Goal: Task Accomplishment & Management: Understand process/instructions

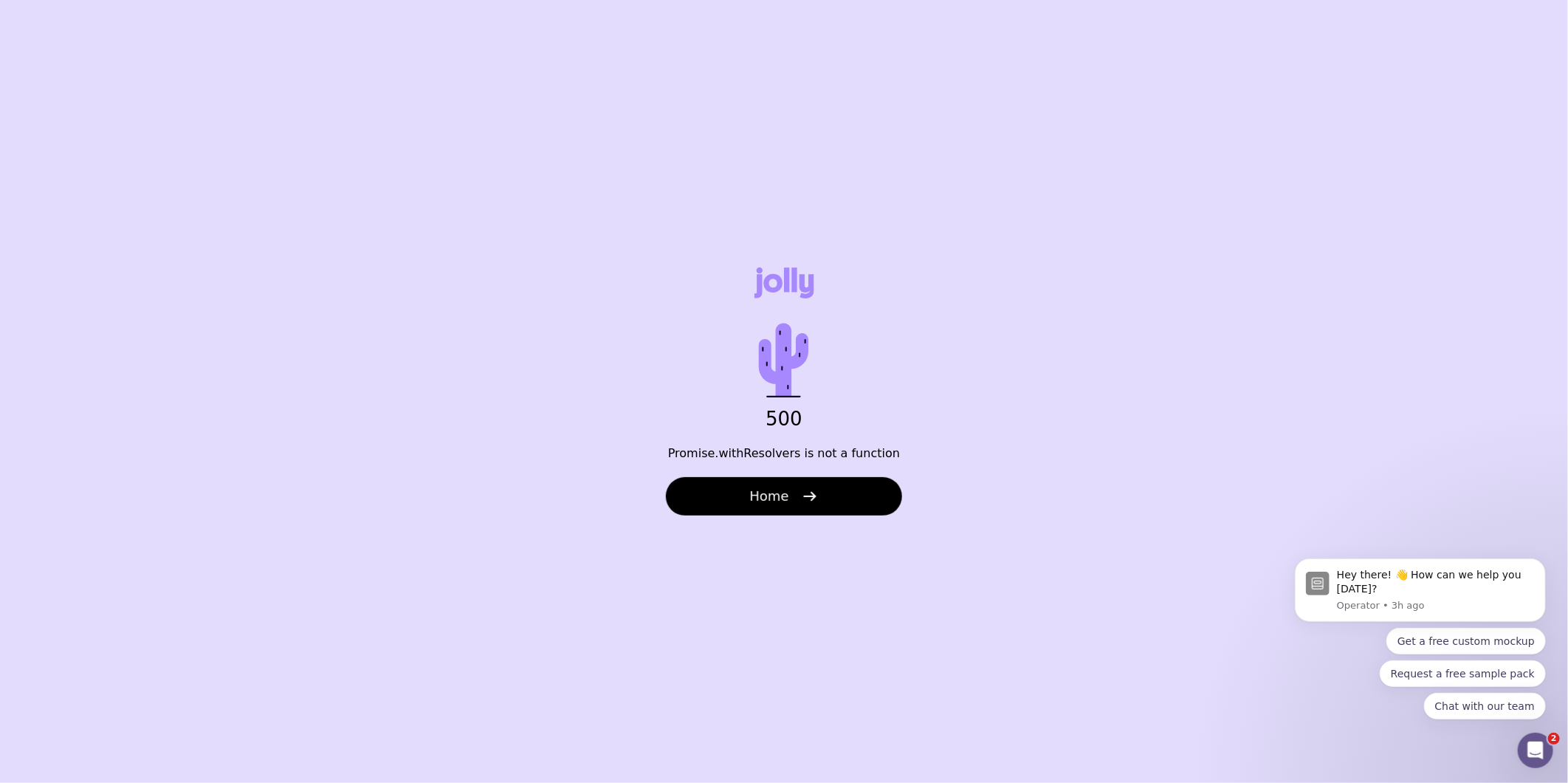
click at [491, 436] on div "500 Promise.withResolvers is not a function Home" at bounding box center [784, 391] width 1568 height 783
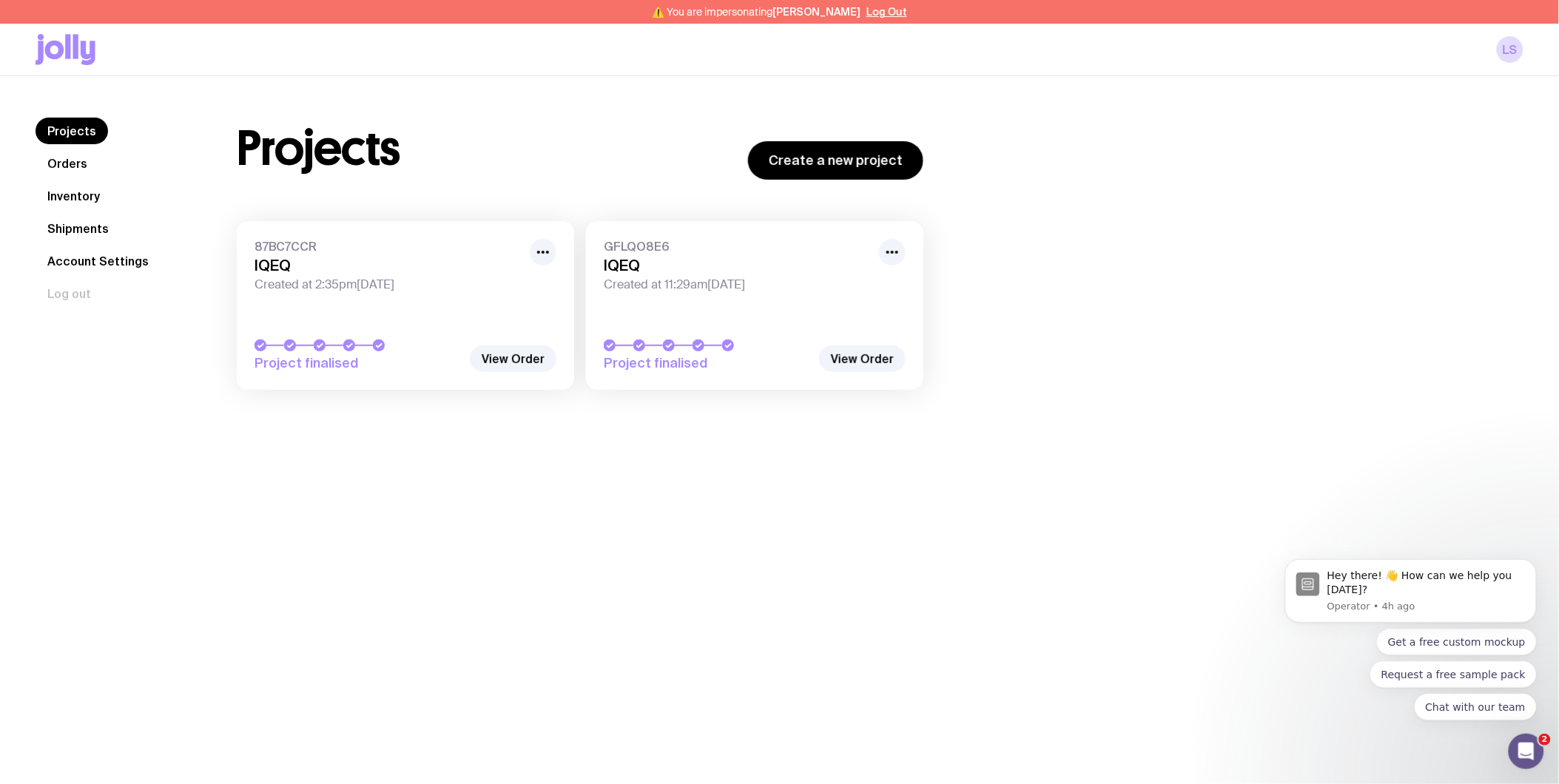
click at [83, 168] on link "Orders" at bounding box center [66, 163] width 63 height 26
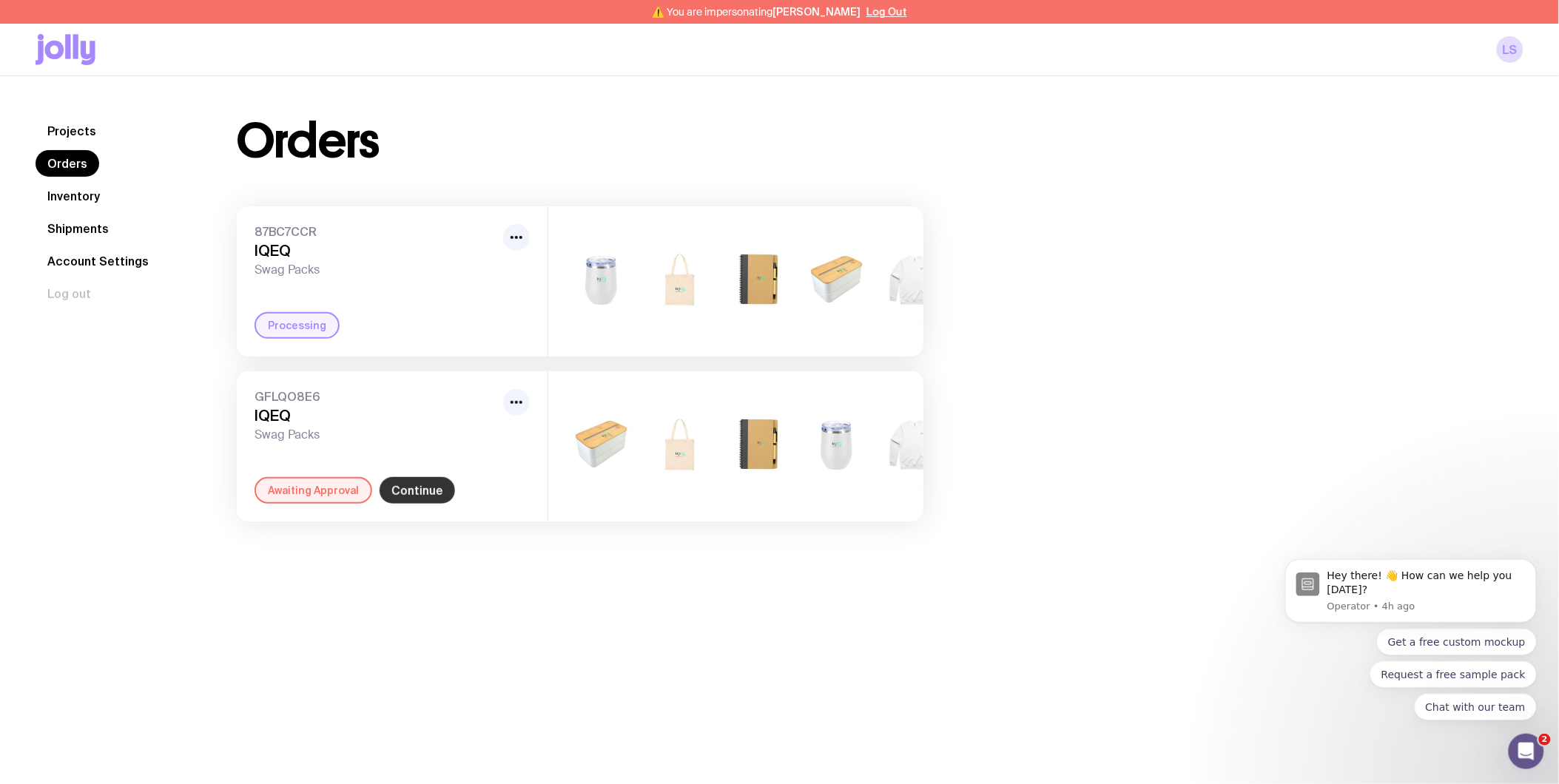
click at [403, 504] on link "Continue" at bounding box center [417, 490] width 75 height 26
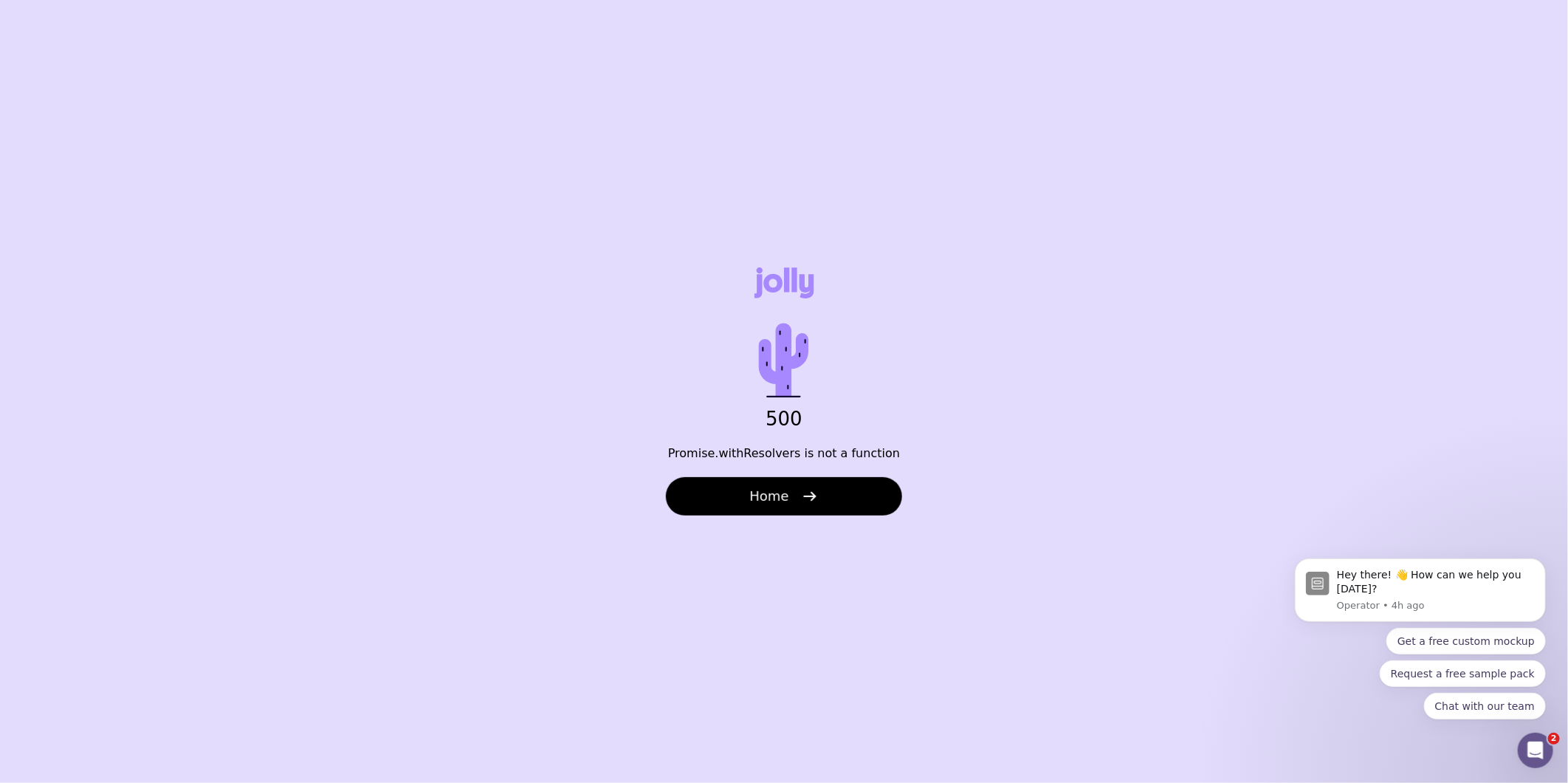
click at [467, 76] on div "500 Promise.withResolvers is not a function Home" at bounding box center [784, 391] width 1568 height 783
